Goal: Find specific page/section: Find specific page/section

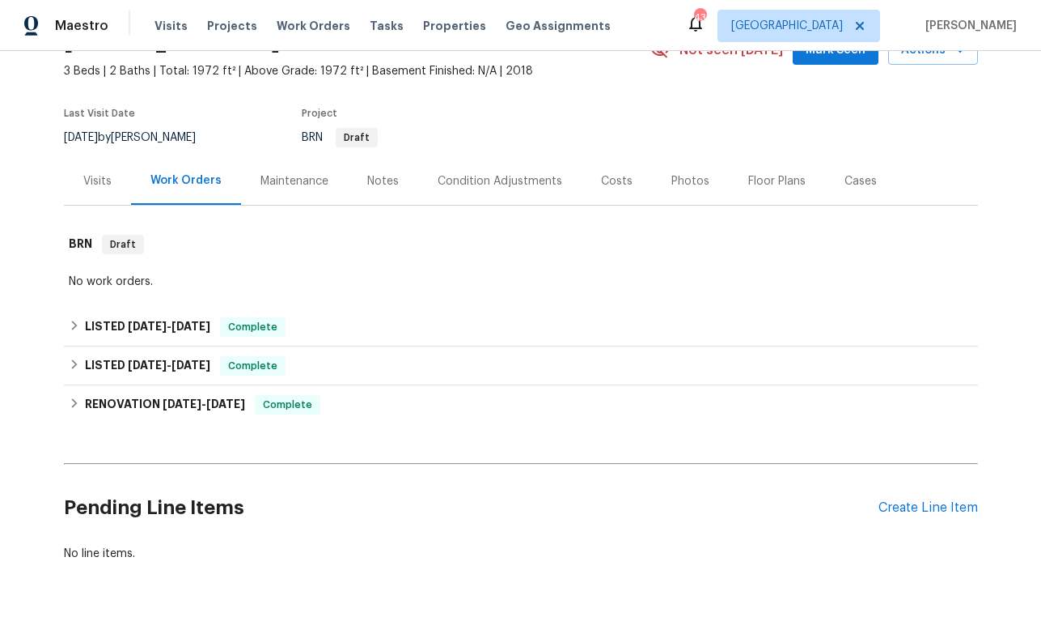
scroll to position [122, 0]
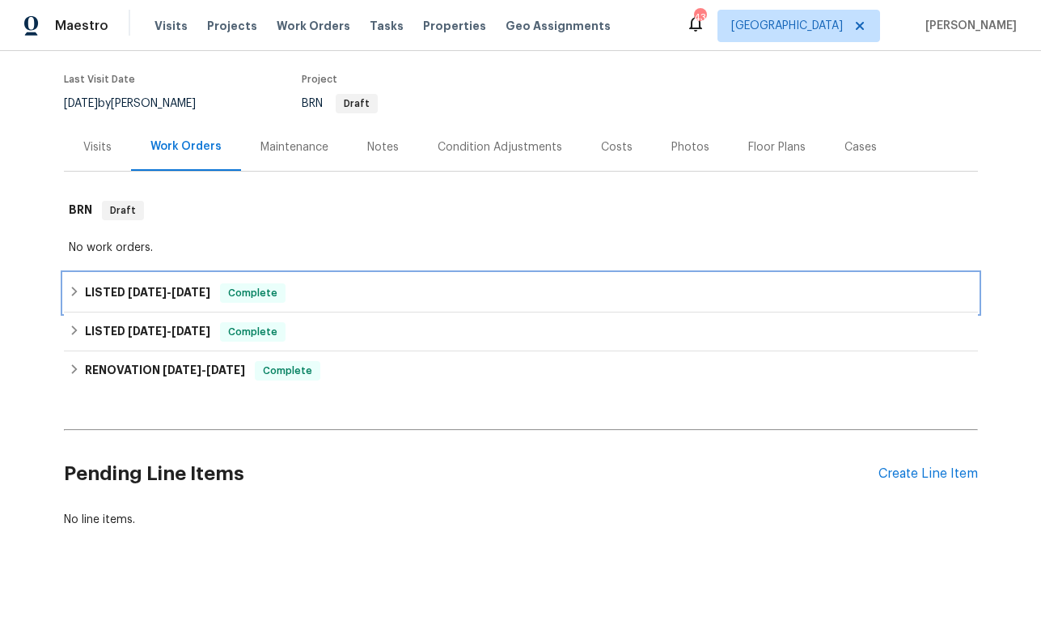
click at [165, 296] on span "[DATE]" at bounding box center [147, 291] width 39 height 11
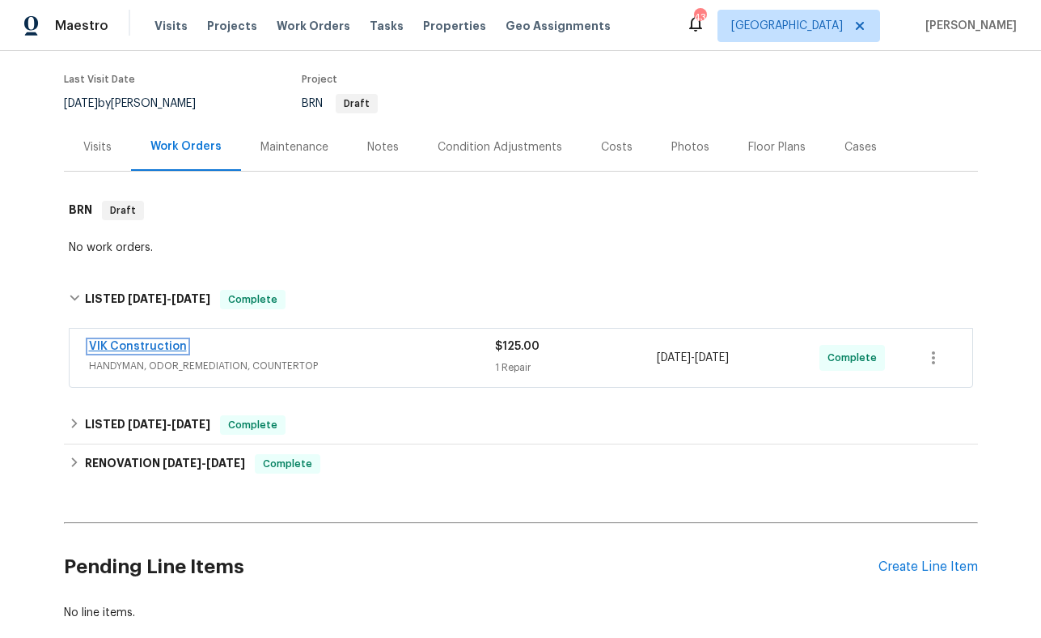
click at [140, 346] on link "VIK Construction" at bounding box center [138, 346] width 98 height 11
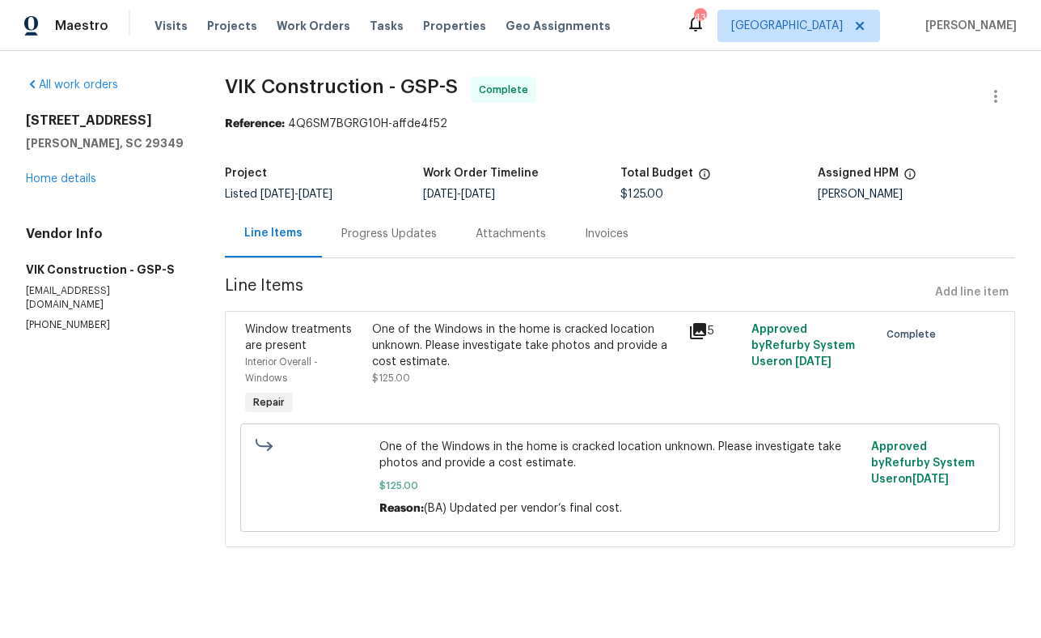
click at [698, 333] on icon at bounding box center [698, 330] width 19 height 19
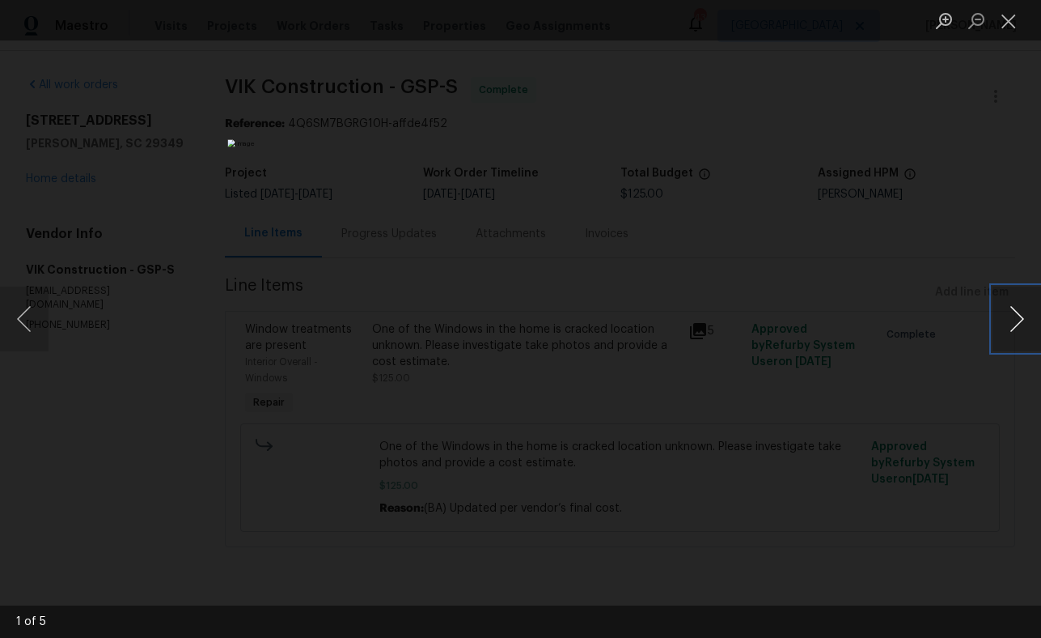
click at [1016, 317] on button "Next image" at bounding box center [1017, 318] width 49 height 65
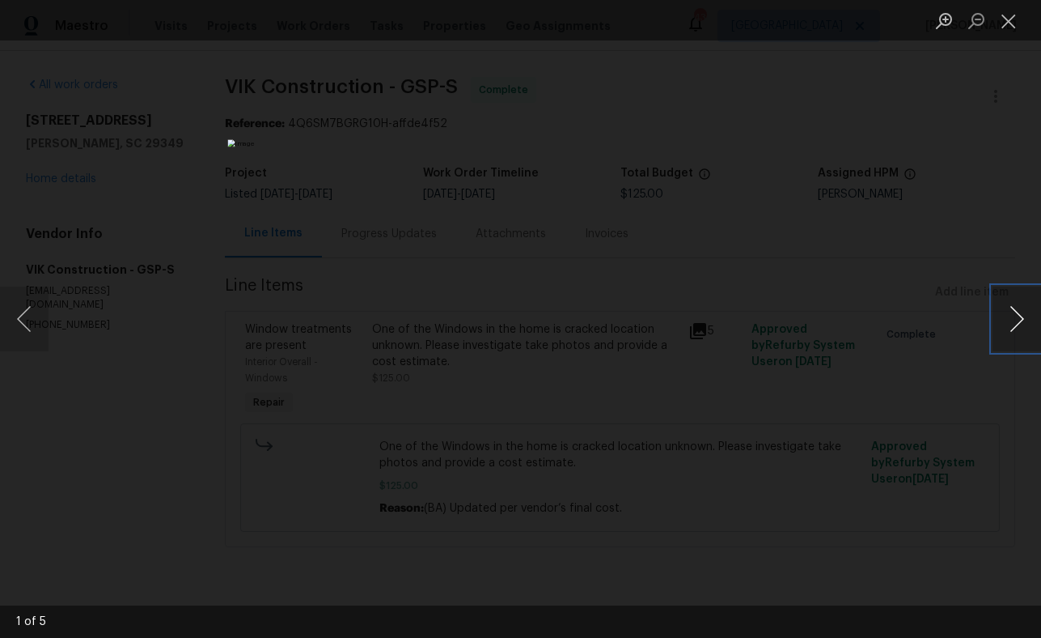
click at [1016, 317] on button "Next image" at bounding box center [1017, 318] width 49 height 65
click at [893, 350] on div "Lightbox" at bounding box center [520, 319] width 1041 height 638
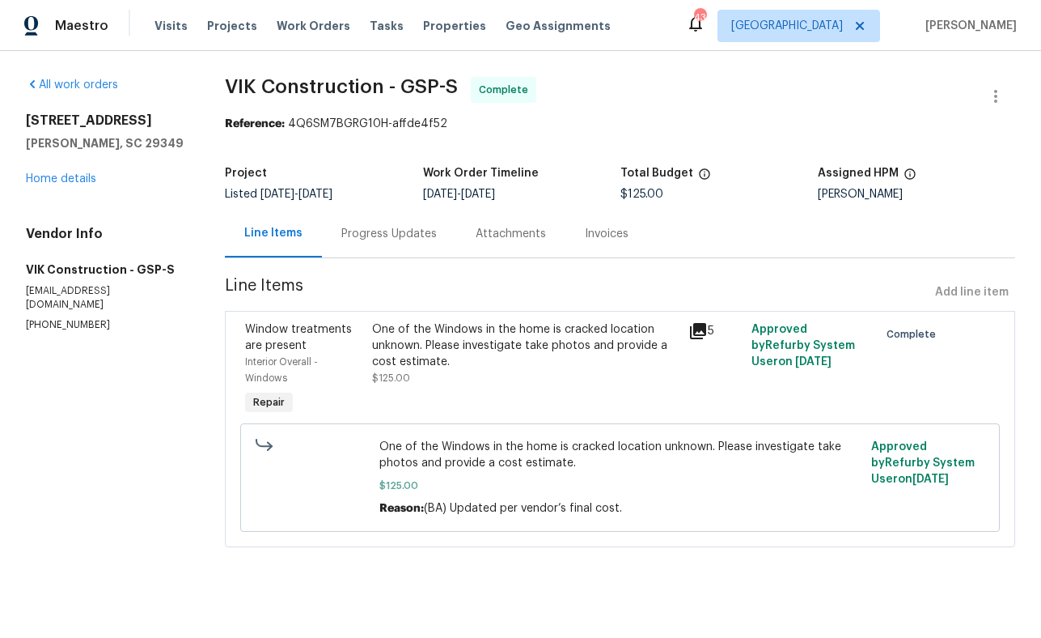
click at [698, 329] on icon at bounding box center [698, 331] width 16 height 16
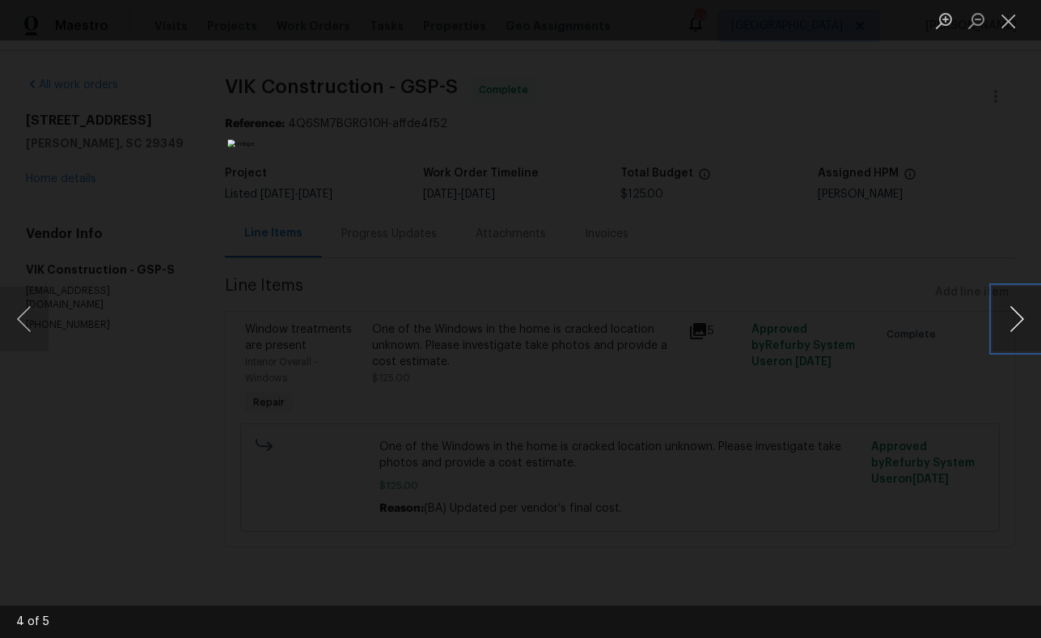
click at [1013, 322] on button "Next image" at bounding box center [1017, 318] width 49 height 65
click at [838, 330] on div "Lightbox" at bounding box center [520, 319] width 1041 height 638
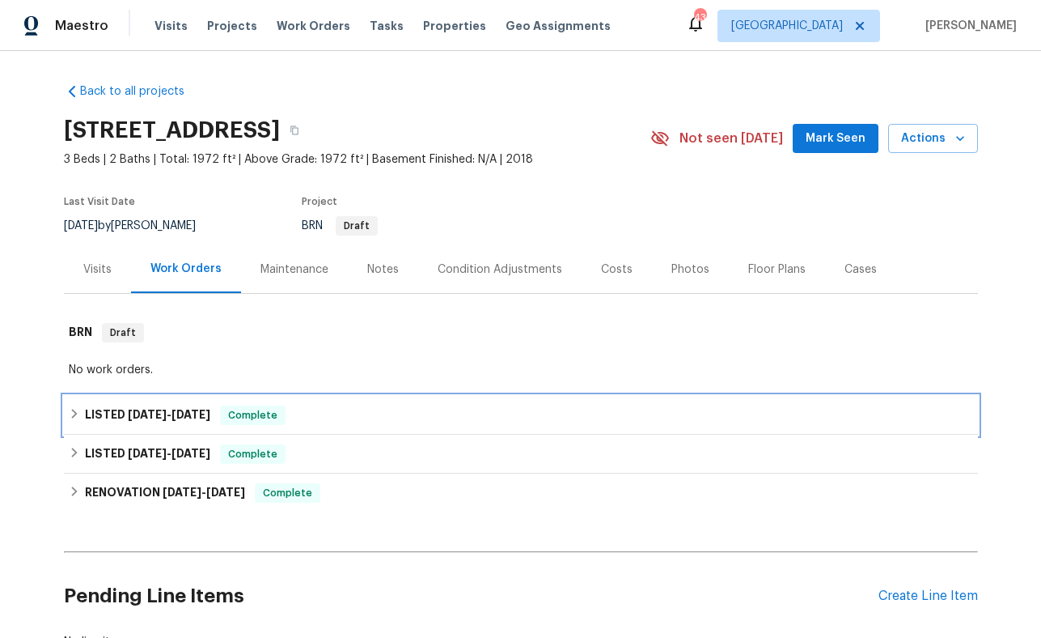
click at [145, 414] on span "[DATE]" at bounding box center [147, 414] width 39 height 11
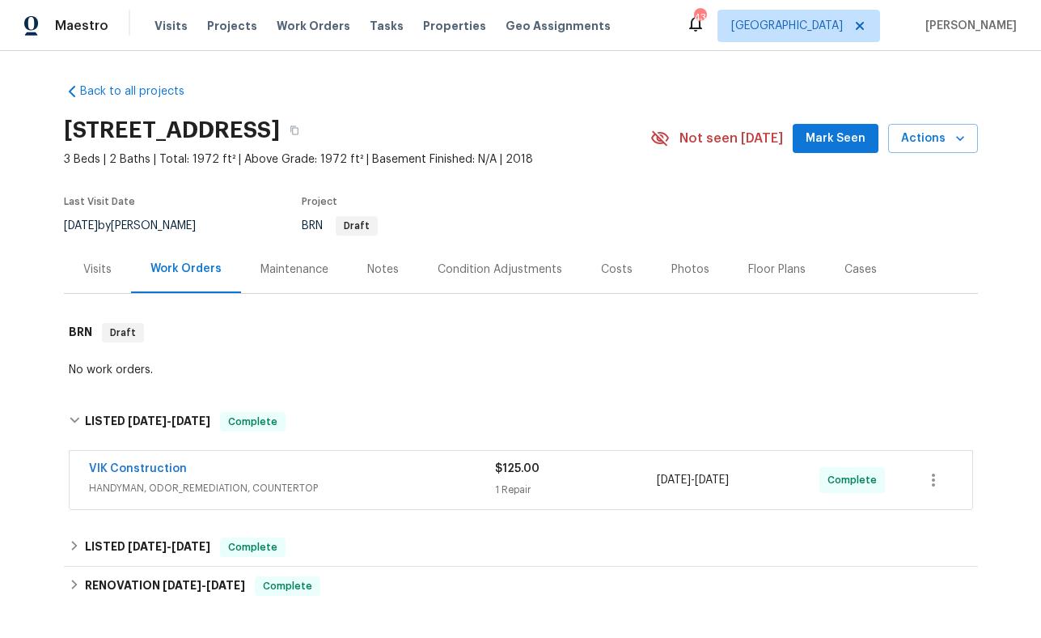
click at [154, 474] on span "VIK Construction" at bounding box center [138, 468] width 98 height 16
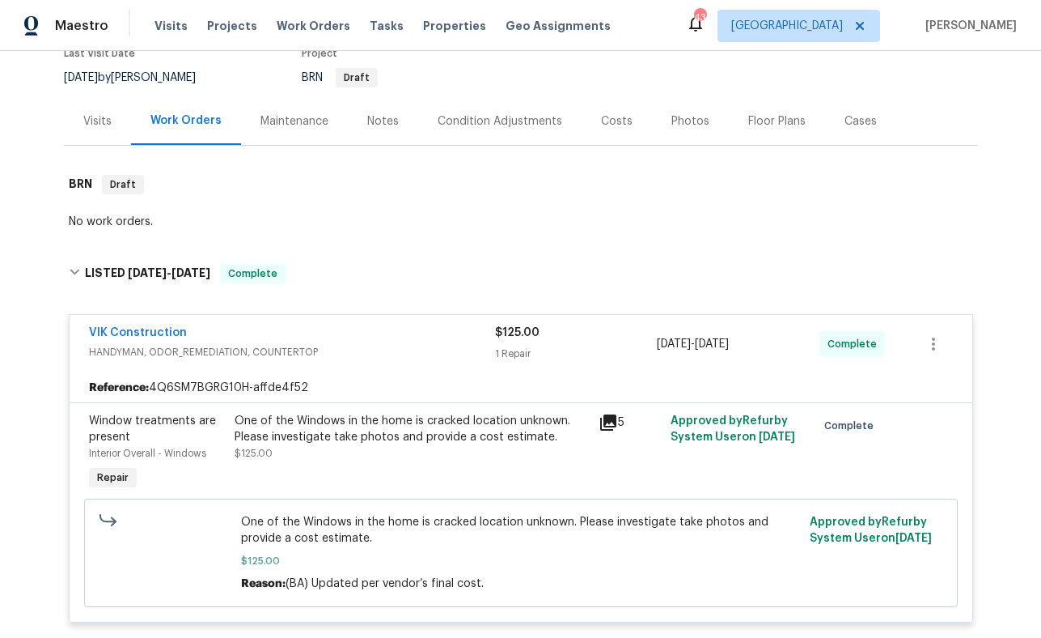
scroll to position [206, 0]
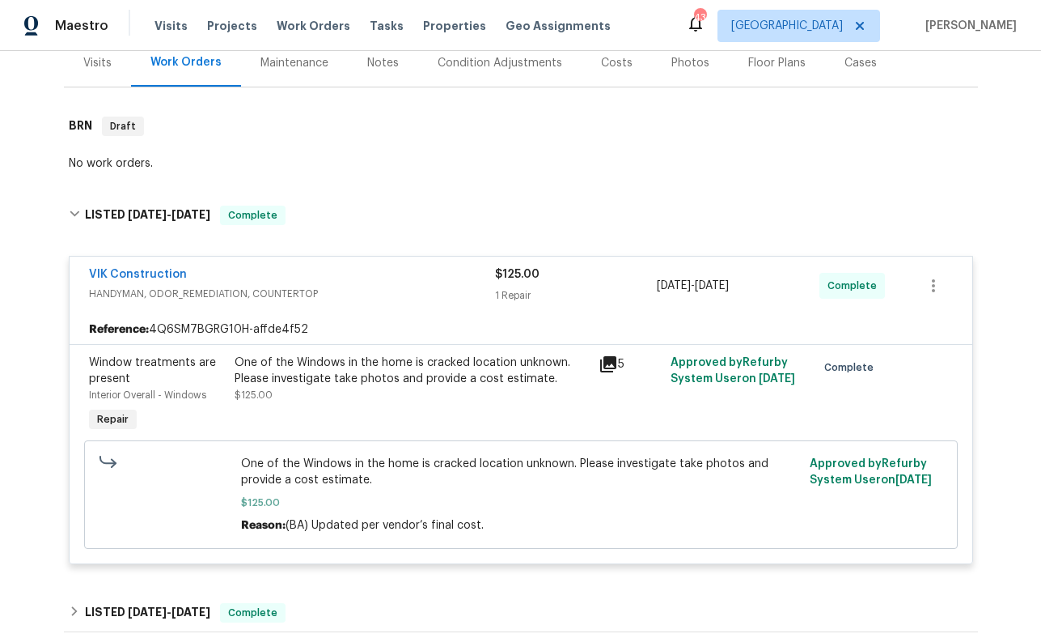
click at [606, 368] on icon at bounding box center [608, 364] width 16 height 16
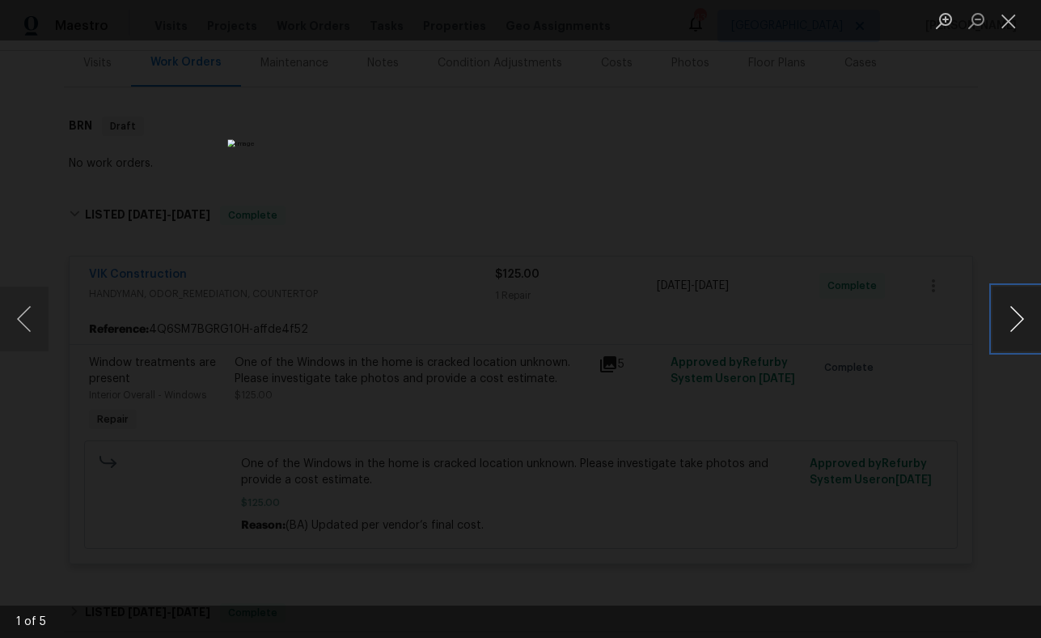
click at [1021, 323] on button "Next image" at bounding box center [1017, 318] width 49 height 65
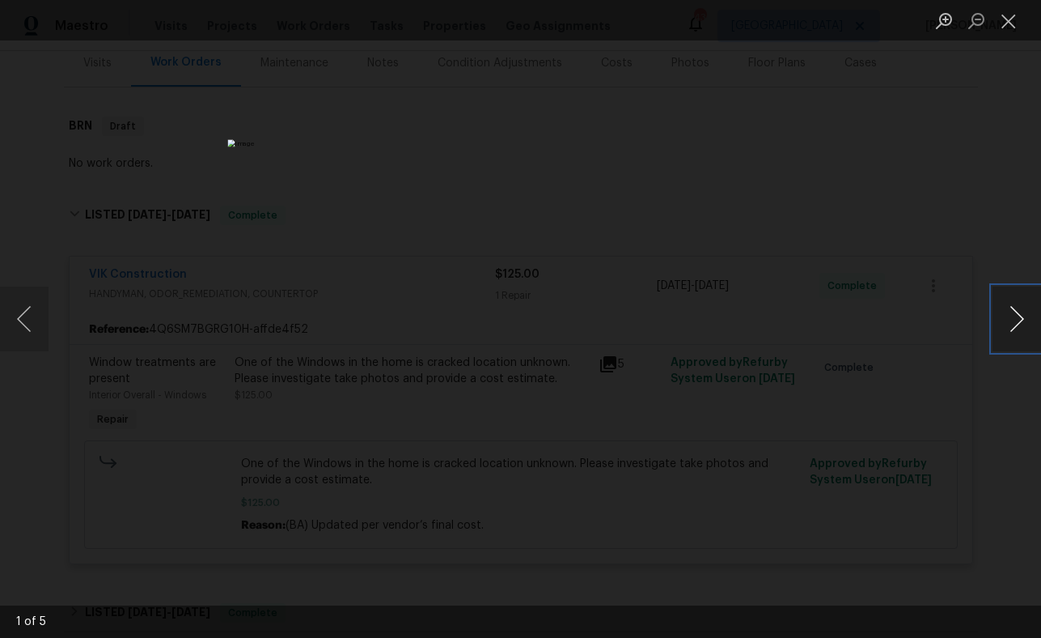
click at [1021, 323] on button "Next image" at bounding box center [1017, 318] width 49 height 65
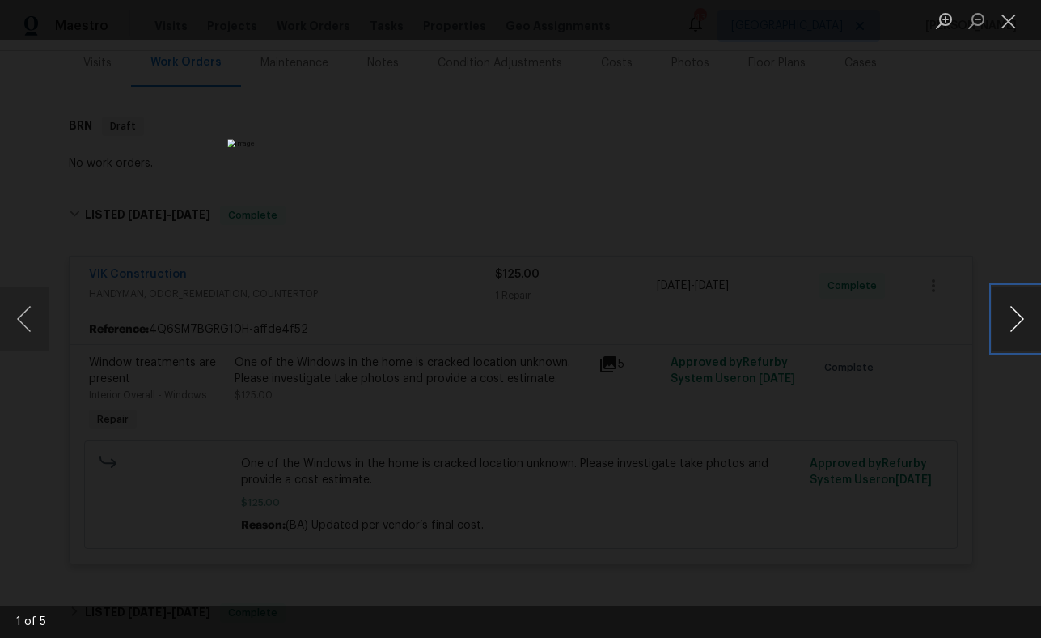
click at [1021, 323] on button "Next image" at bounding box center [1017, 318] width 49 height 65
click at [1021, 324] on button "Next image" at bounding box center [1017, 318] width 49 height 65
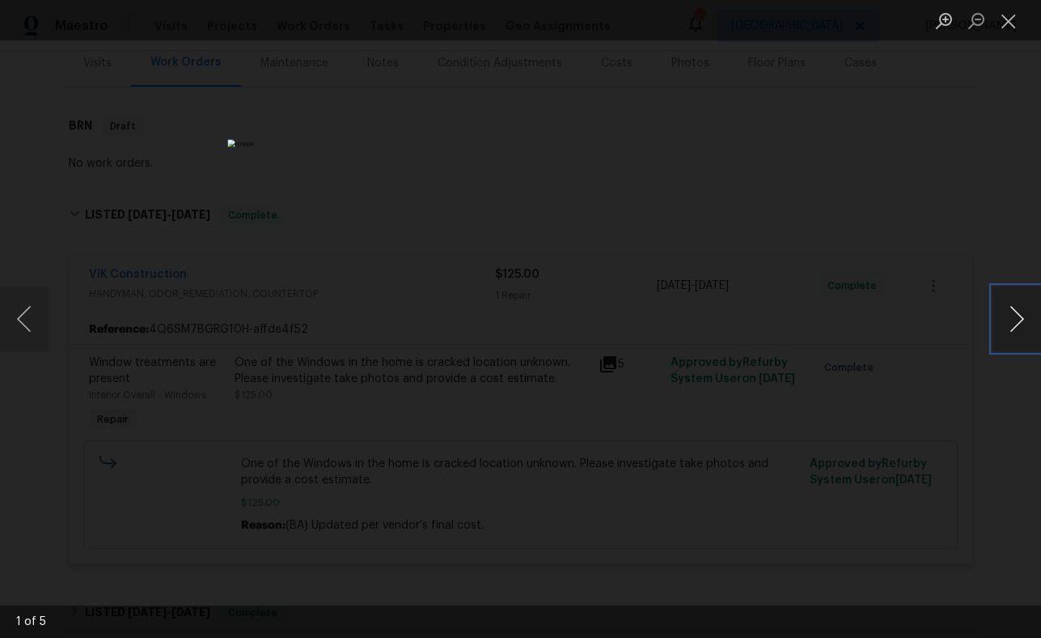
click at [1021, 324] on button "Next image" at bounding box center [1017, 318] width 49 height 65
click at [918, 252] on div "Lightbox" at bounding box center [520, 319] width 1041 height 638
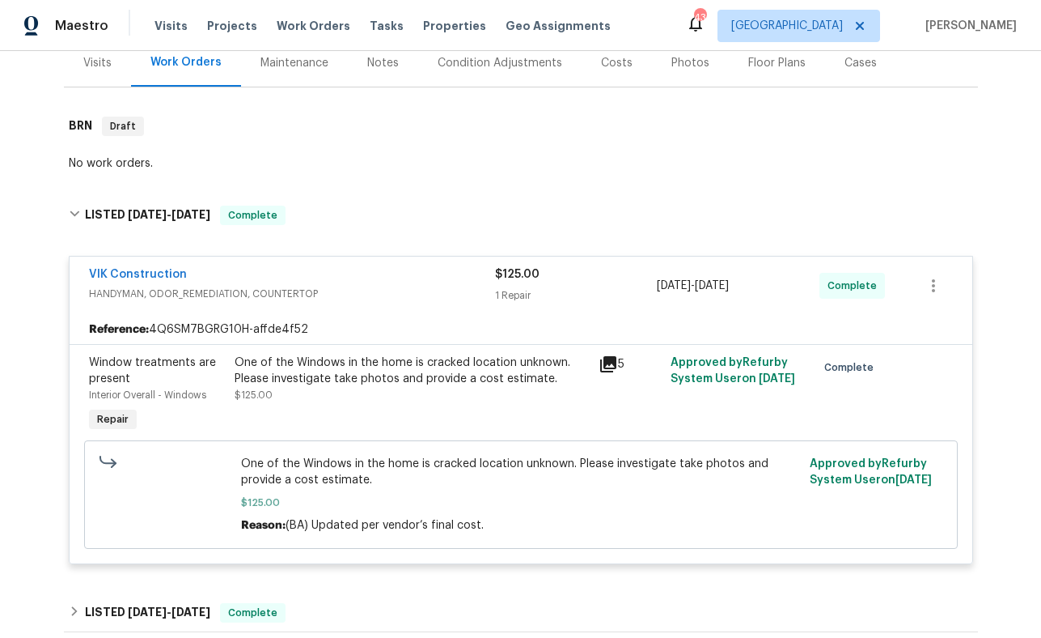
click at [609, 365] on icon at bounding box center [608, 364] width 16 height 16
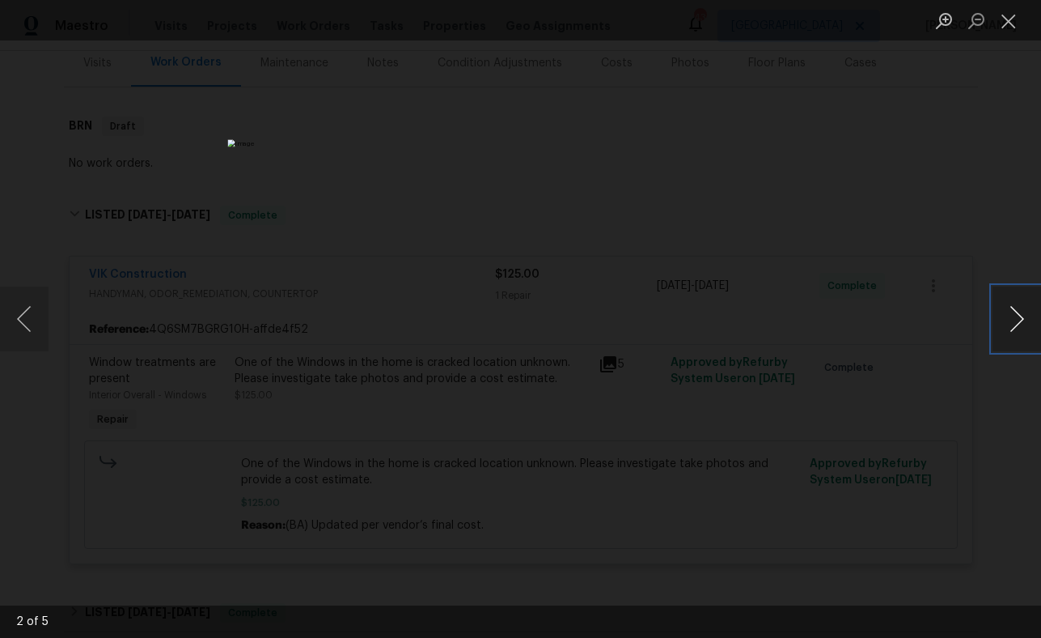
click at [1016, 328] on button "Next image" at bounding box center [1017, 318] width 49 height 65
click at [1016, 329] on button "Next image" at bounding box center [1017, 318] width 49 height 65
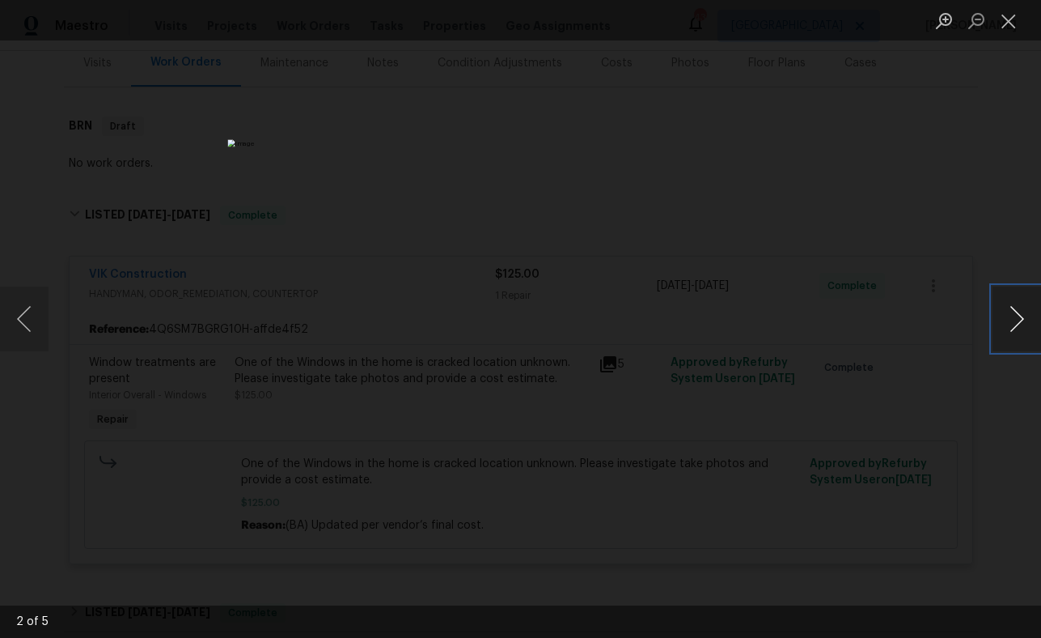
click at [1016, 329] on button "Next image" at bounding box center [1017, 318] width 49 height 65
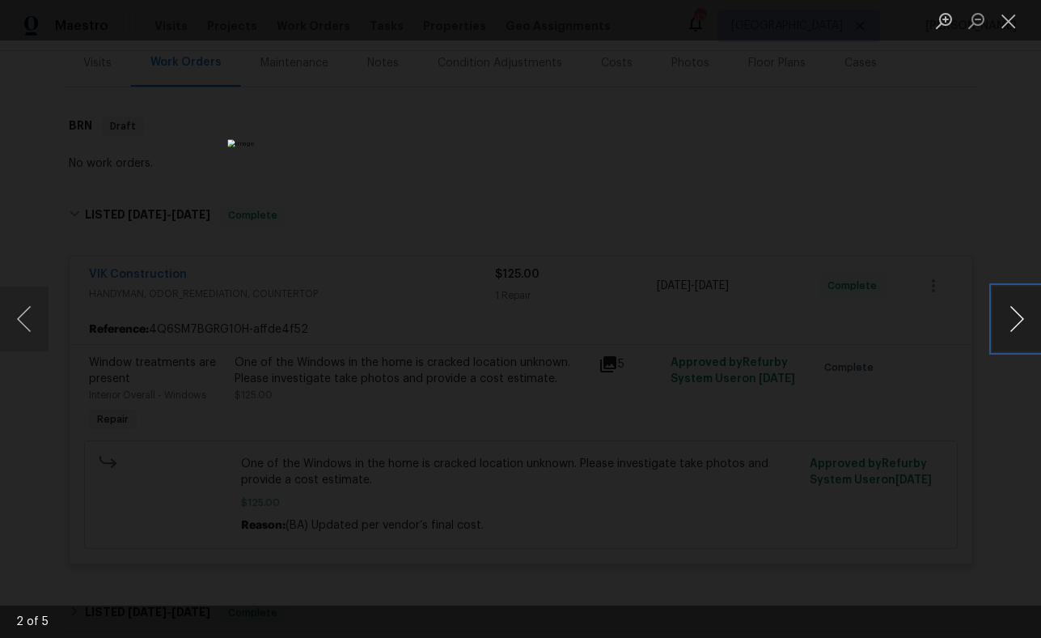
click at [1016, 329] on button "Next image" at bounding box center [1017, 318] width 49 height 65
click at [962, 401] on div "Lightbox" at bounding box center [520, 319] width 1041 height 638
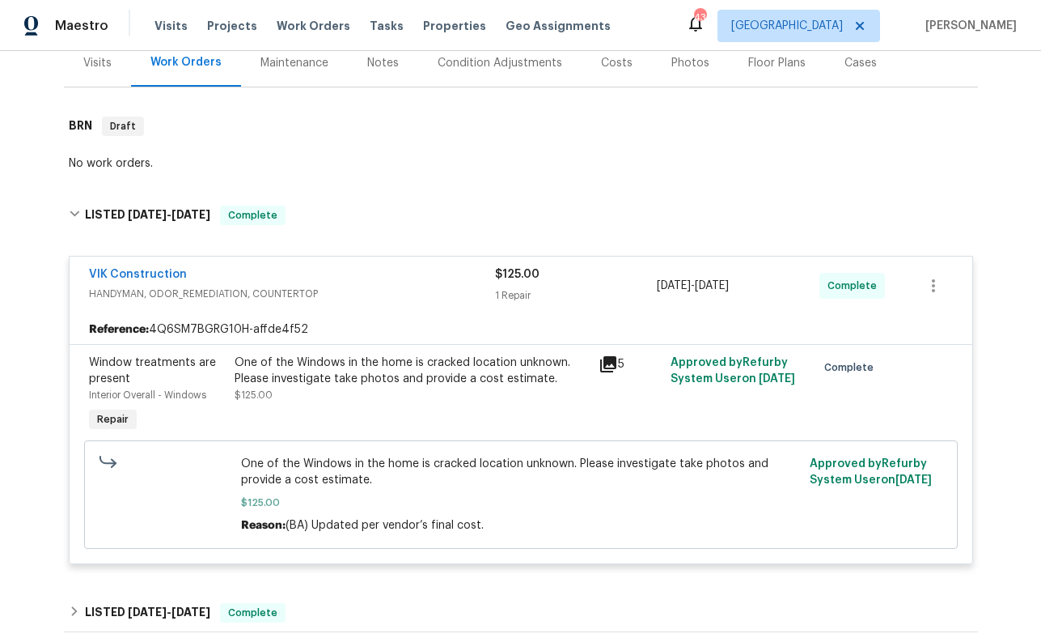
click at [609, 362] on icon at bounding box center [608, 364] width 16 height 16
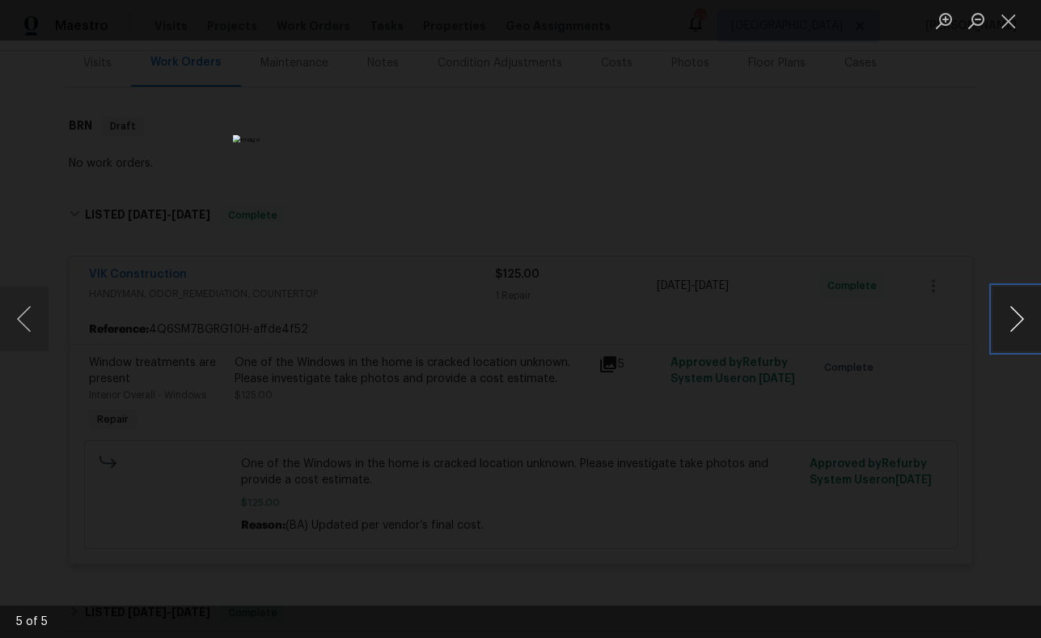
click at [1012, 322] on button "Next image" at bounding box center [1017, 318] width 49 height 65
click at [1012, 323] on button "Next image" at bounding box center [1017, 318] width 49 height 65
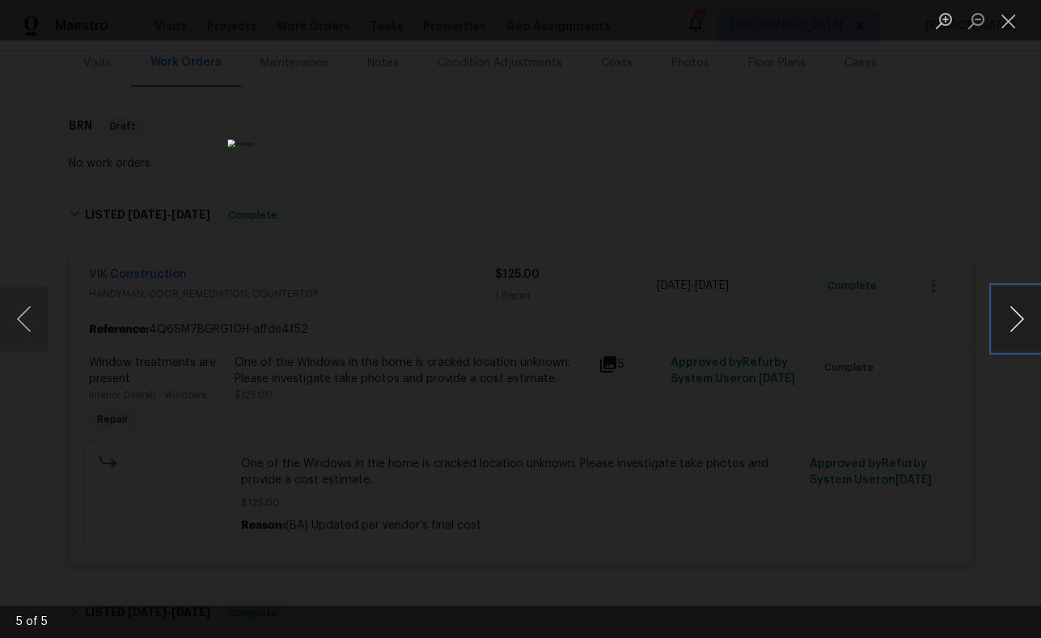
click at [1012, 323] on button "Next image" at bounding box center [1017, 318] width 49 height 65
click at [1012, 324] on button "Next image" at bounding box center [1017, 318] width 49 height 65
click at [918, 238] on div "Lightbox" at bounding box center [520, 319] width 1041 height 638
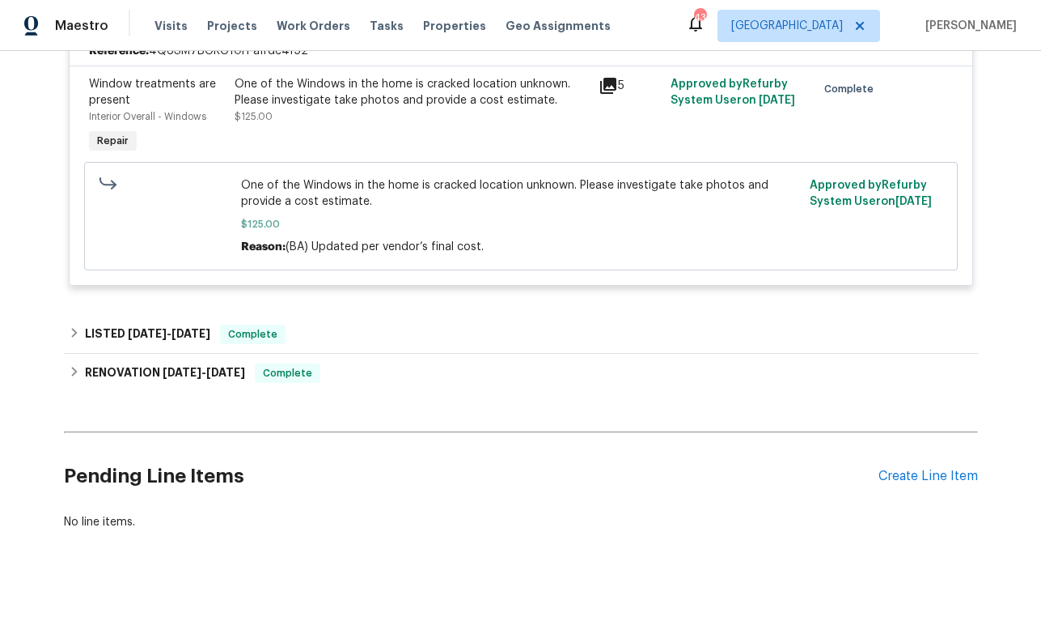
scroll to position [488, 0]
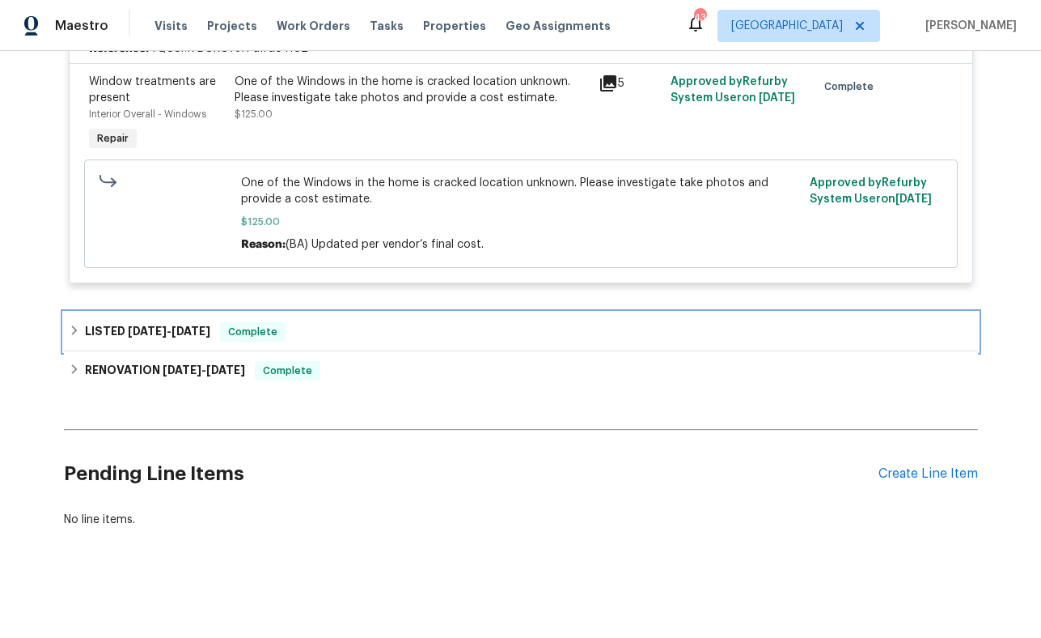
click at [184, 334] on span "[DATE]" at bounding box center [191, 330] width 39 height 11
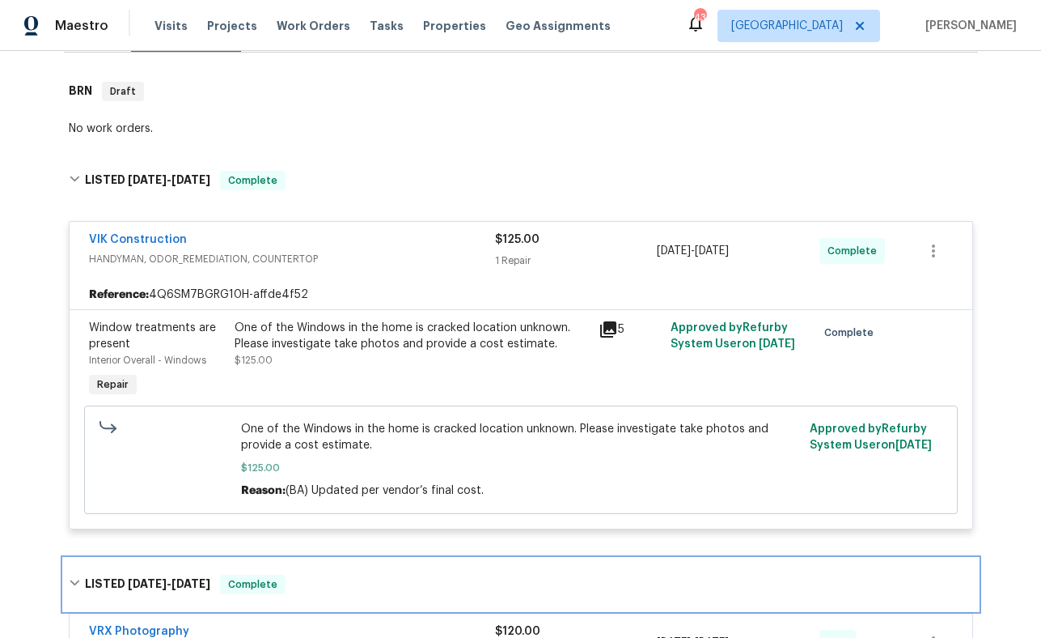
scroll to position [244, 0]
